Goal: Transaction & Acquisition: Download file/media

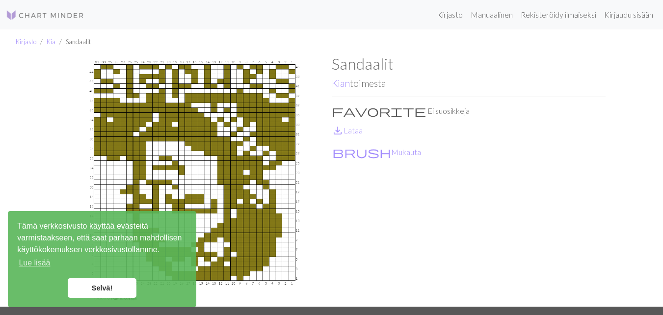
click at [109, 291] on font "Selvä!" at bounding box center [102, 288] width 21 height 8
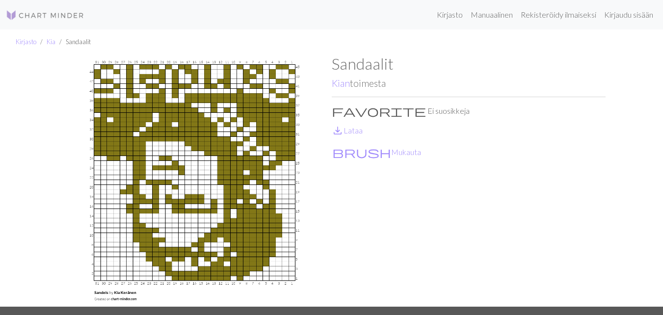
drag, startPoint x: 234, startPoint y: 186, endPoint x: 477, endPoint y: 167, distance: 244.6
click at [477, 167] on div "Sandaalit Kian toimesta favorite Ei suosikkeja save_alt Lataa brush Mukauta" at bounding box center [469, 180] width 274 height 252
click at [354, 130] on font "Lataa" at bounding box center [353, 130] width 19 height 9
drag, startPoint x: 212, startPoint y: 171, endPoint x: 420, endPoint y: 190, distance: 208.5
click at [422, 191] on div "Sandaalit Kian toimesta favorite Ei suosikkeja save_alt Lataa brush Mukauta" at bounding box center [469, 180] width 274 height 252
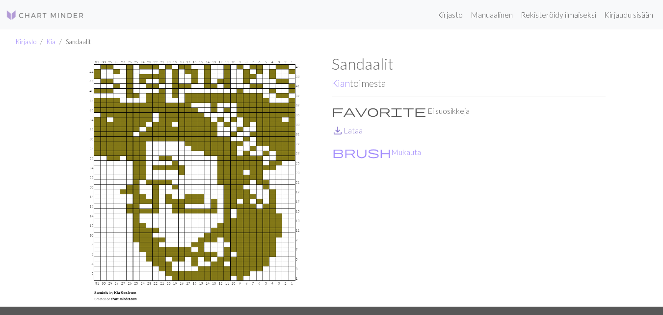
click at [353, 131] on font "Lataa" at bounding box center [353, 130] width 19 height 9
